Goal: Check status: Check status

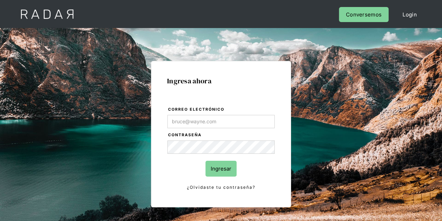
type input "Evans@prontopaga.com"
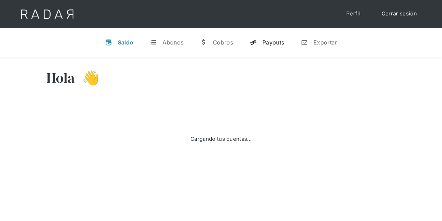
click at [280, 40] on div "Payouts" at bounding box center [274, 42] width 22 height 7
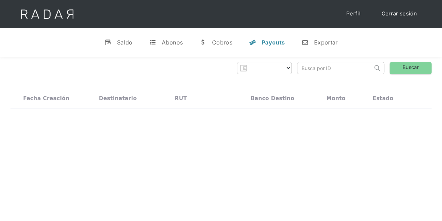
click at [329, 68] on input "search" at bounding box center [334, 68] width 75 height 12
select select "prontopaga"
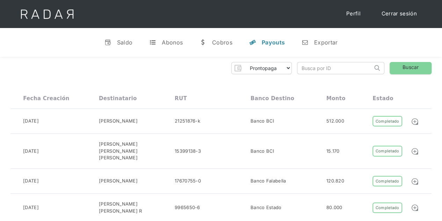
click at [318, 67] on input "search" at bounding box center [334, 68] width 75 height 12
paste input "12332ff0-3736-4d0b-a21c-d757ba6f46ee"
type input "12332ff0-3736-4d0b-a21c-d757ba6f46ee"
click at [414, 72] on link "Buscar" at bounding box center [411, 68] width 42 height 12
click at [410, 66] on link "Buscar" at bounding box center [411, 68] width 42 height 12
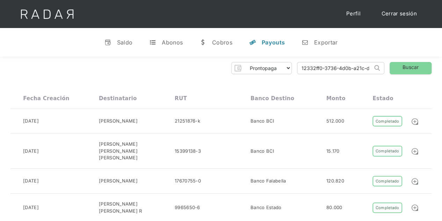
click at [314, 67] on input "12332ff0-3736-4d0b-a21c-d757ba6f46ee" at bounding box center [334, 68] width 75 height 12
click at [425, 70] on link "Buscar" at bounding box center [411, 68] width 42 height 12
drag, startPoint x: 302, startPoint y: 67, endPoint x: 407, endPoint y: 63, distance: 105.0
click at [407, 63] on div "Prontopaga Prontopaga 2 Thank you! Your submission has been received! Oops! Som…" at bounding box center [220, 68] width 421 height 12
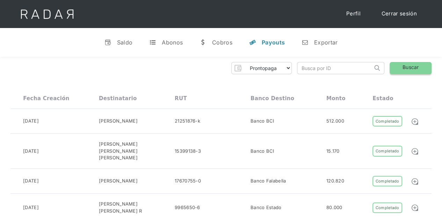
scroll to position [0, 0]
paste input "12332ff0-3736-4d0b-a21c-d757ba6f46ee"
type input "12332ff0-3736-4d0b-a21c-d757ba6f46ee"
click at [408, 63] on link "Buscar" at bounding box center [411, 68] width 42 height 12
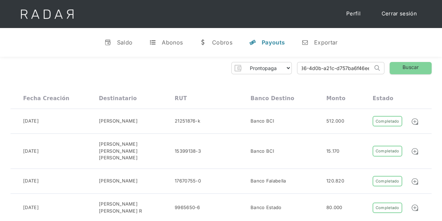
drag, startPoint x: 302, startPoint y: 68, endPoint x: 380, endPoint y: 64, distance: 77.7
click at [380, 64] on form "12332ff0-3736-4d0b-a21c-d757ba6f46ee Search" at bounding box center [340, 68] width 87 height 12
click at [403, 63] on link "Buscar" at bounding box center [411, 68] width 42 height 12
click at [301, 65] on input "search" at bounding box center [334, 68] width 75 height 12
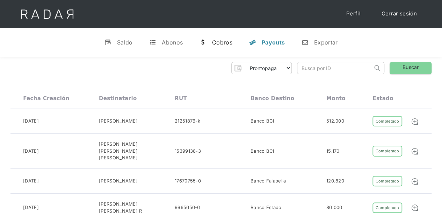
click at [221, 41] on div "Cobros" at bounding box center [222, 42] width 20 height 7
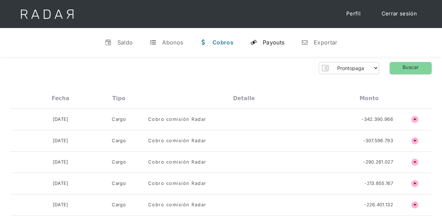
click at [279, 42] on div "Payouts" at bounding box center [274, 42] width 22 height 7
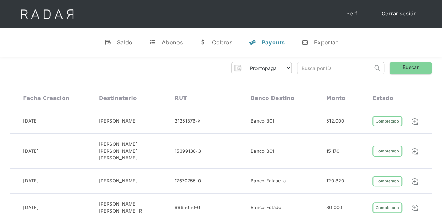
click at [324, 68] on input "search" at bounding box center [334, 68] width 75 height 12
paste input "12332ff0-3736-4d0b-a21c-d757ba6f46ee"
type input "12332ff0-3736-4d0b-a21c-d757ba6f46ee"
click at [413, 66] on link "Buscar" at bounding box center [411, 68] width 42 height 12
